Goal: Task Accomplishment & Management: Complete application form

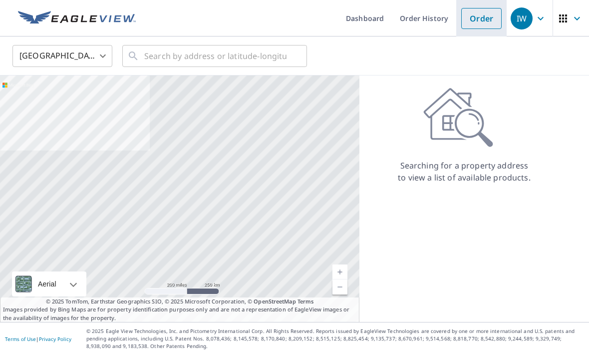
click at [471, 15] on link "Order" at bounding box center [481, 18] width 40 height 21
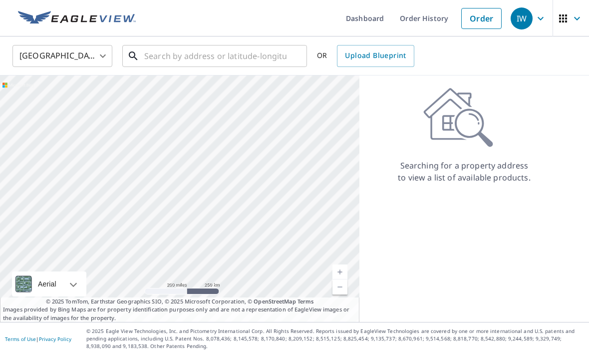
click at [166, 65] on input "text" at bounding box center [215, 56] width 142 height 28
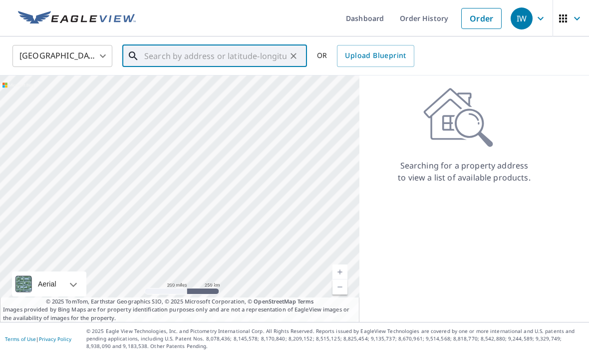
click at [159, 51] on input "text" at bounding box center [215, 56] width 142 height 28
paste input "[STREET_ADDRESS]"
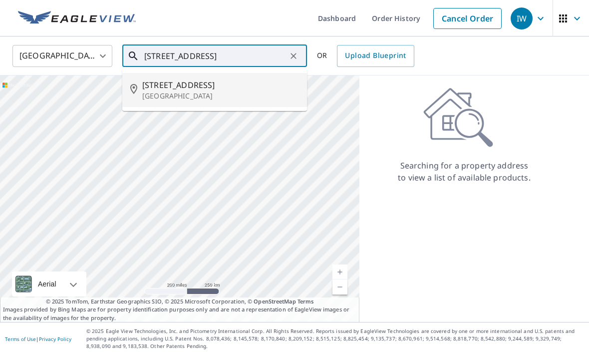
click at [156, 88] on span "[STREET_ADDRESS]" at bounding box center [220, 85] width 157 height 12
type input "[STREET_ADDRESS]"
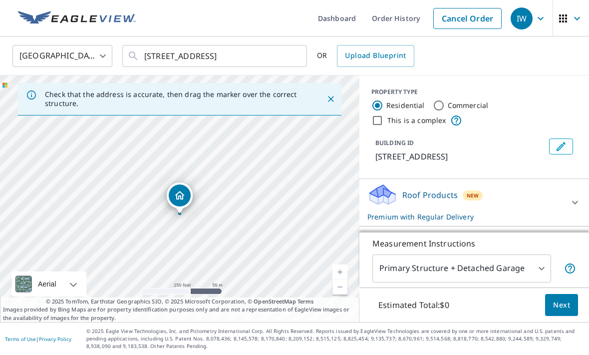
click at [554, 311] on span "Next" at bounding box center [561, 305] width 17 height 12
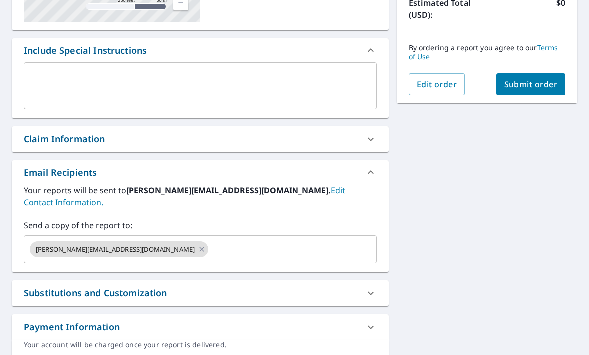
click at [210, 240] on input "text" at bounding box center [284, 249] width 148 height 19
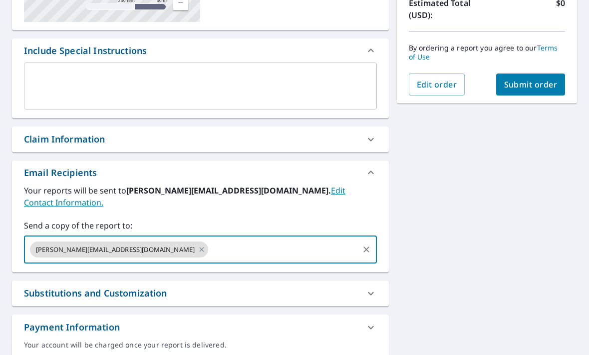
scroll to position [236, 0]
type input "[EMAIL_ADDRESS][DOMAIN_NAME]"
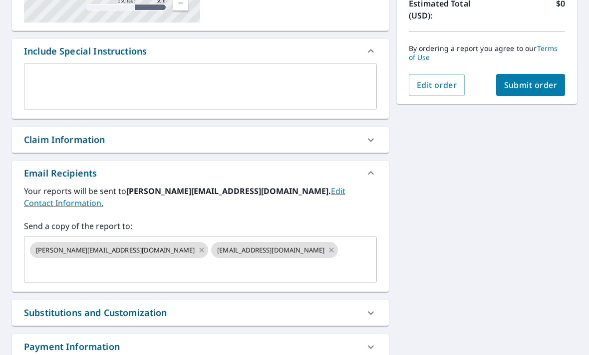
click at [514, 84] on span "Submit order" at bounding box center [530, 84] width 53 height 11
checkbox input "true"
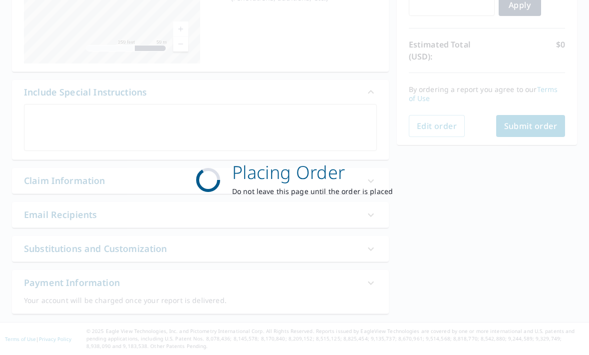
scroll to position [162, 0]
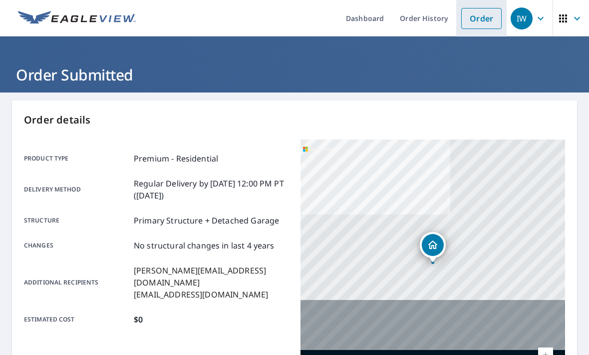
click at [469, 21] on link "Order" at bounding box center [481, 18] width 40 height 21
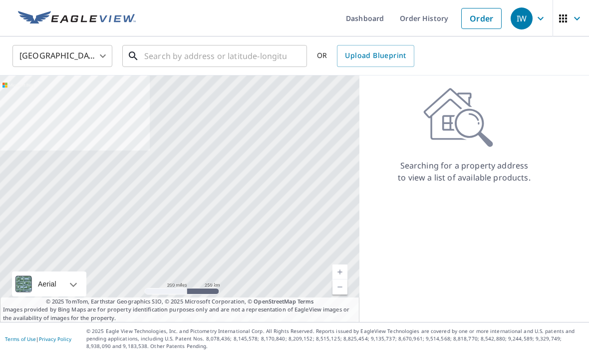
click at [252, 52] on input "text" at bounding box center [215, 56] width 142 height 28
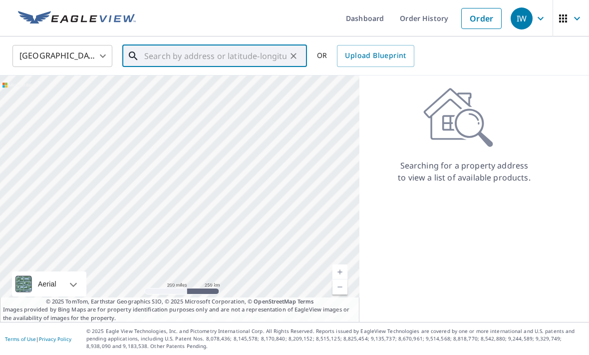
click at [190, 55] on input "text" at bounding box center [215, 56] width 142 height 28
paste input "[STREET_ADDRESS]"
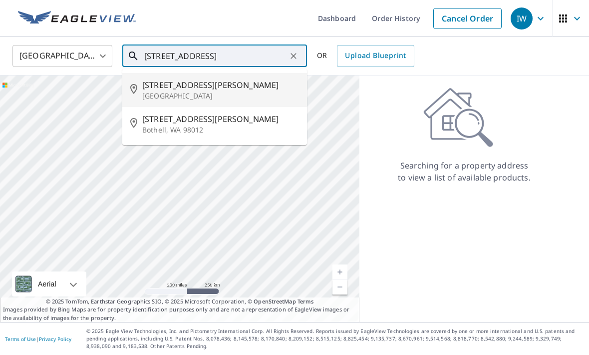
click at [169, 91] on p "[GEOGRAPHIC_DATA]" at bounding box center [220, 96] width 157 height 10
type input "[STREET_ADDRESS]"
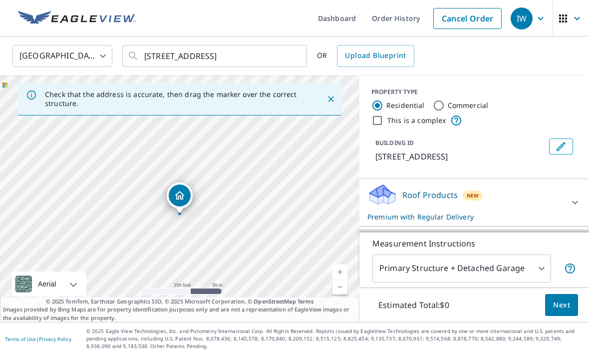
click at [553, 316] on button "Next" at bounding box center [561, 305] width 33 height 22
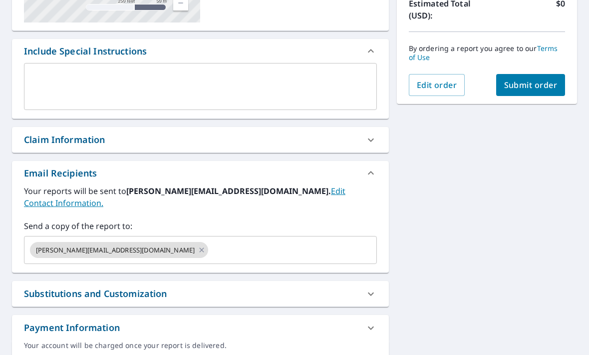
scroll to position [236, 0]
click at [210, 242] on input "text" at bounding box center [284, 249] width 148 height 19
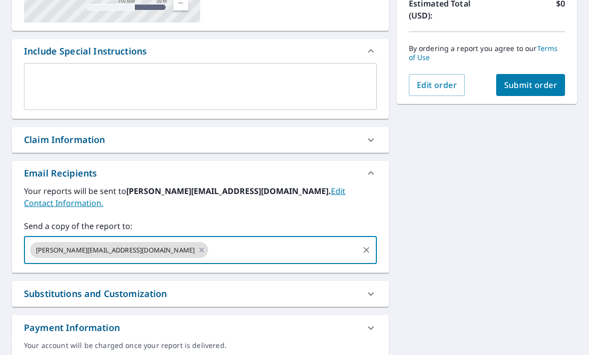
type input "[EMAIL_ADDRESS][DOMAIN_NAME]"
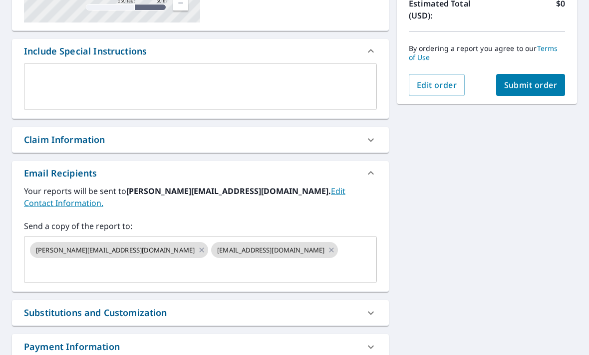
click at [526, 84] on span "Submit order" at bounding box center [530, 84] width 53 height 11
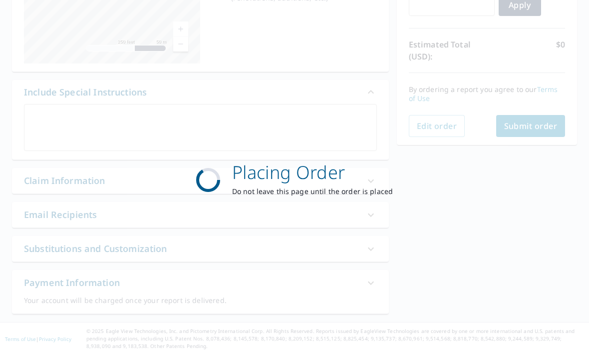
checkbox input "true"
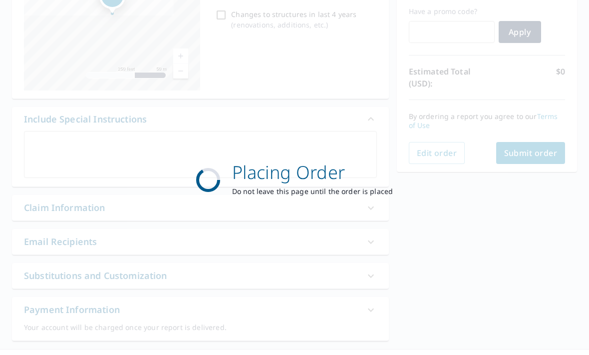
scroll to position [162, 0]
